Goal: Transaction & Acquisition: Purchase product/service

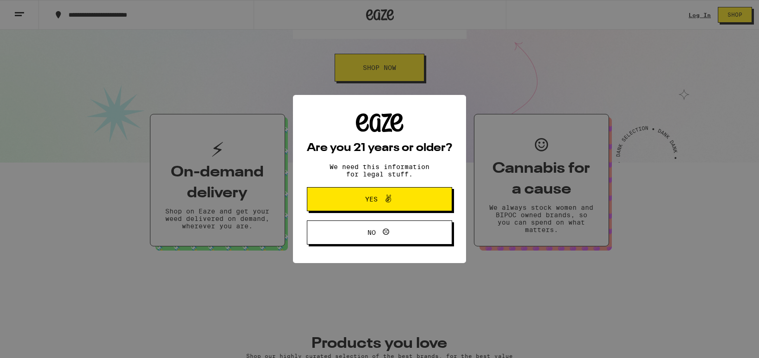
click at [375, 198] on span "Yes" at bounding box center [372, 199] width 12 height 6
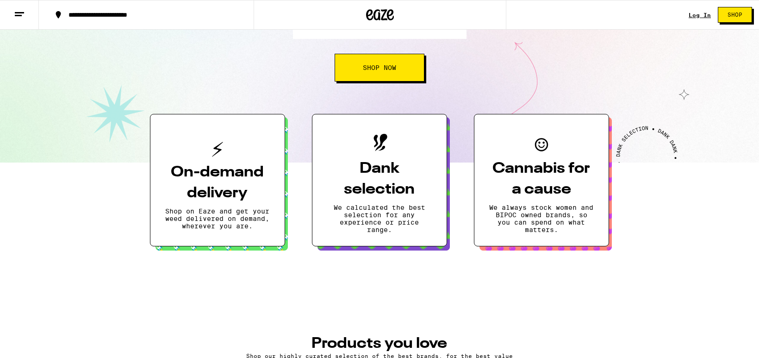
click at [377, 70] on span "Shop Now" at bounding box center [379, 67] width 33 height 6
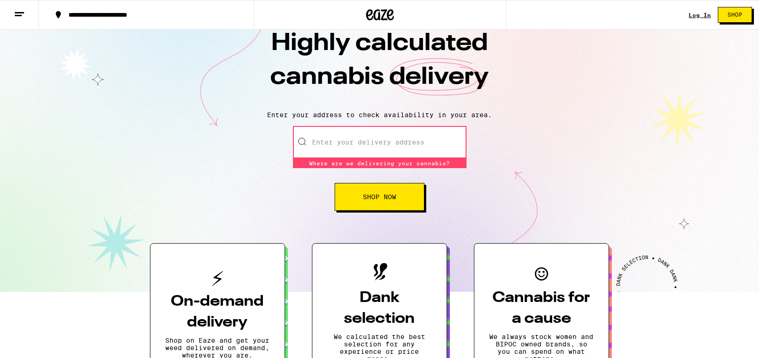
scroll to position [22, 0]
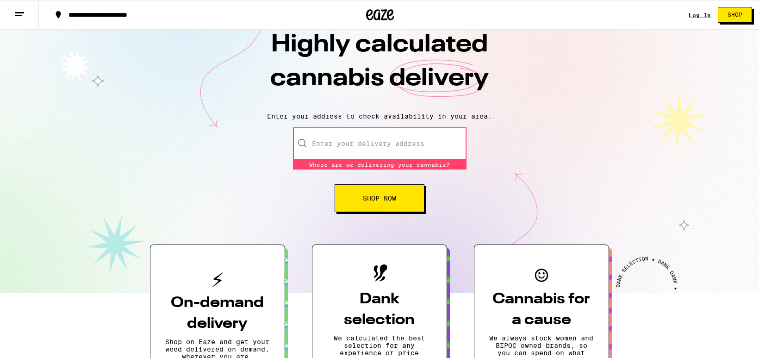
click at [327, 146] on input "Enter your delivery address" at bounding box center [380, 143] width 174 height 32
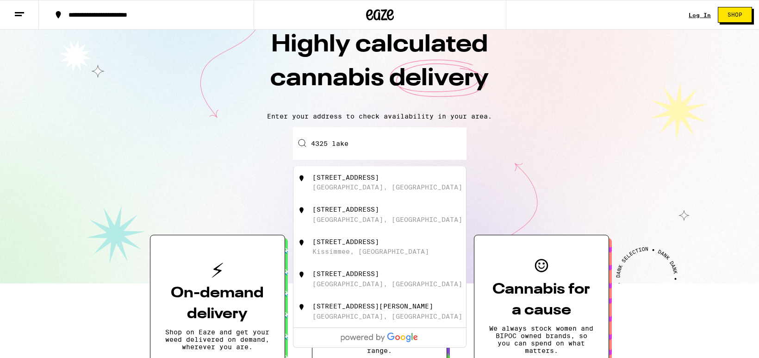
click at [334, 179] on div "[STREET_ADDRESS]" at bounding box center [345, 177] width 67 height 7
type input "[STREET_ADDRESS]"
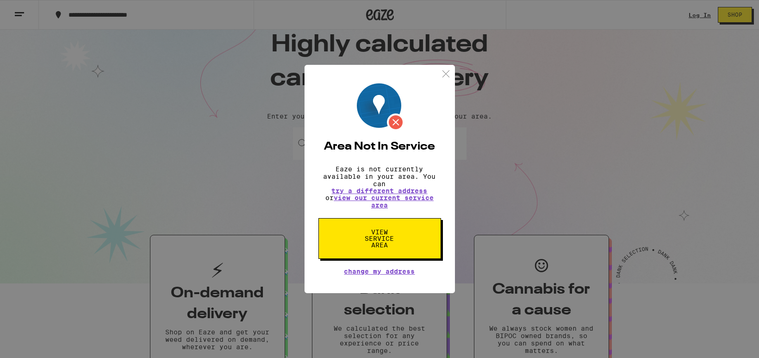
click at [445, 72] on img at bounding box center [446, 74] width 12 height 12
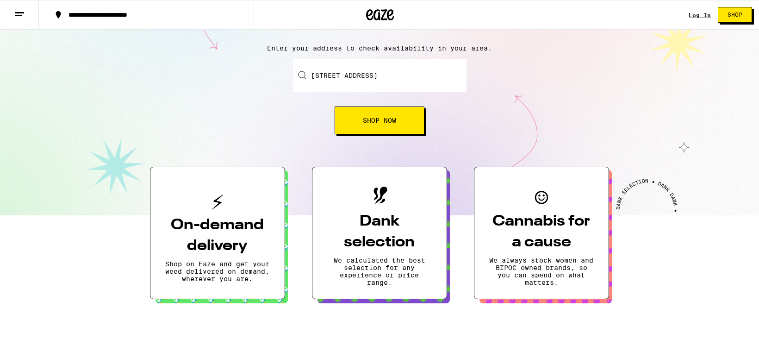
scroll to position [167, 0]
